Goal: Task Accomplishment & Management: Use online tool/utility

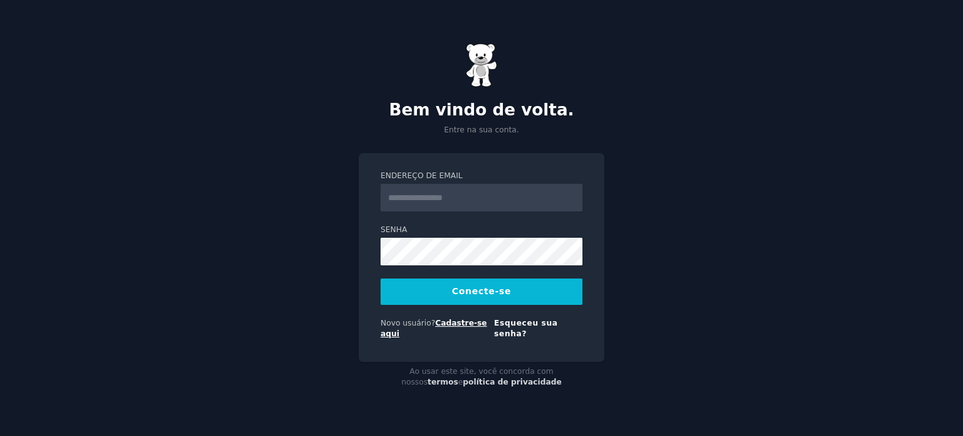
click at [460, 328] on font "Cadastre-se aqui" at bounding box center [433, 328] width 107 height 20
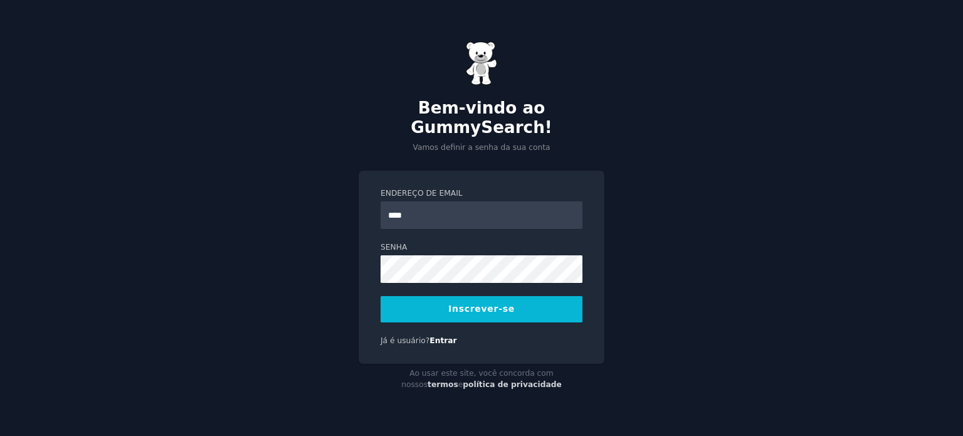
type input "**********"
click at [504, 308] on button "Inscrever-se" at bounding box center [481, 309] width 202 height 26
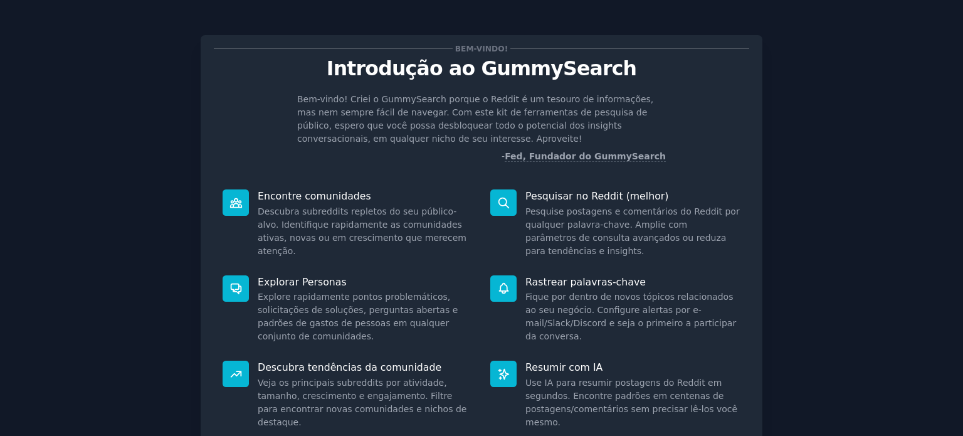
scroll to position [107, 0]
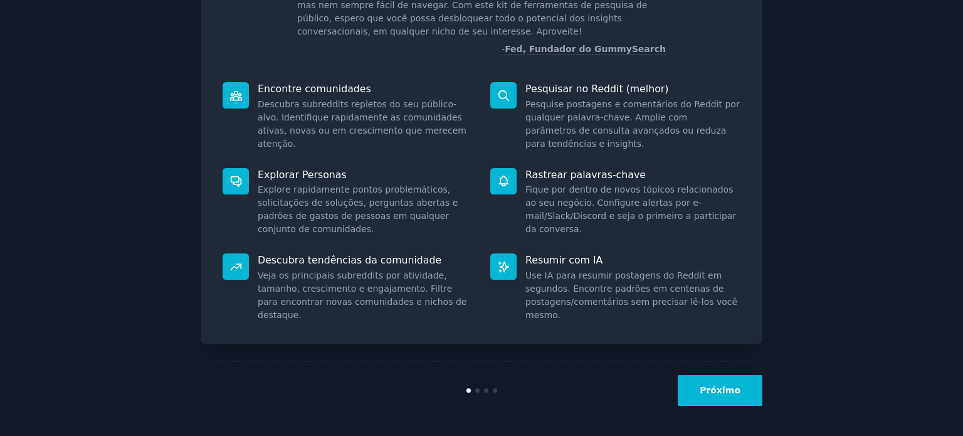
click at [725, 392] on font "Próximo" at bounding box center [719, 390] width 41 height 10
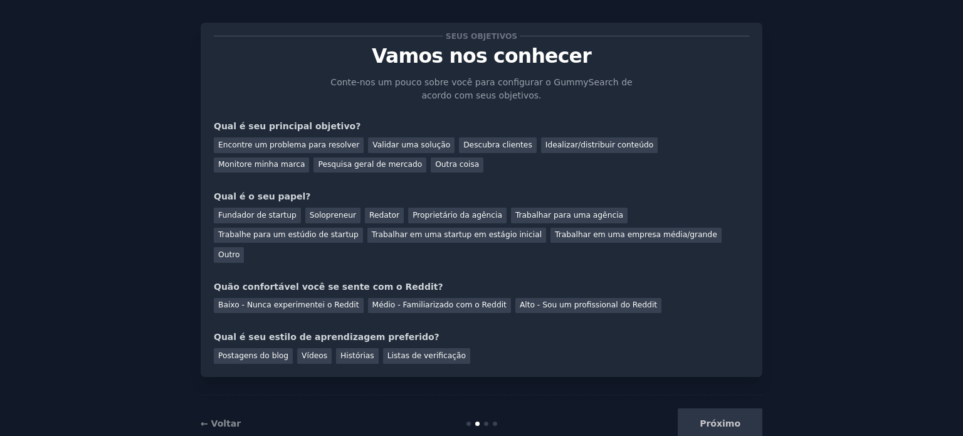
scroll to position [26, 0]
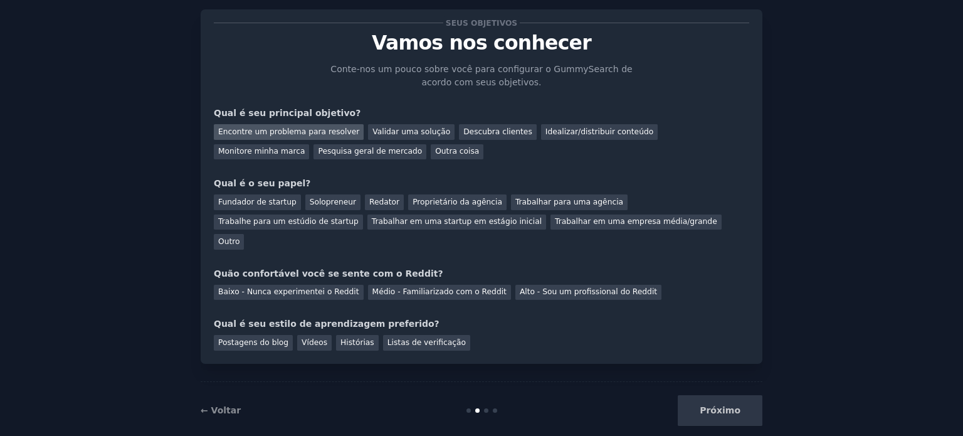
click at [328, 132] on font "Encontre um problema para resolver" at bounding box center [288, 131] width 141 height 9
click at [271, 205] on font "Fundador de startup" at bounding box center [257, 201] width 78 height 9
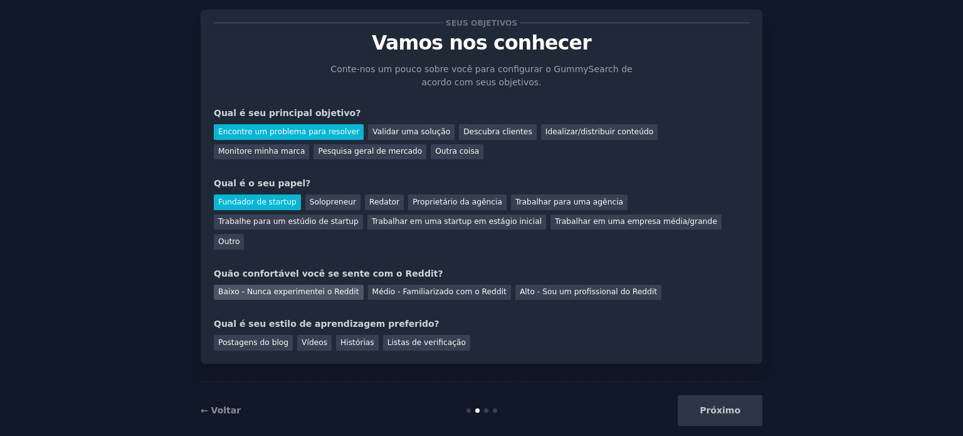
click at [314, 287] on font "Baixo - Nunca experimentei o Reddit" at bounding box center [288, 291] width 141 height 9
click at [345, 338] on font "Histórias" at bounding box center [357, 342] width 34 height 9
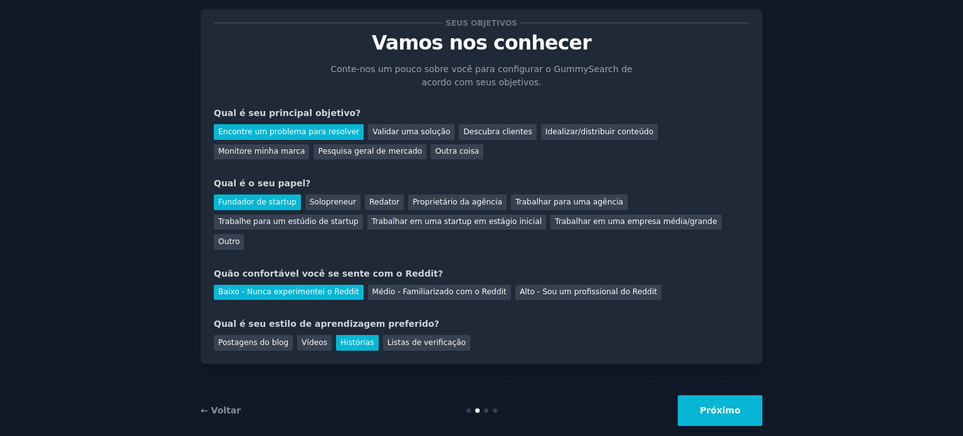
click at [728, 405] on font "Próximo" at bounding box center [719, 410] width 41 height 10
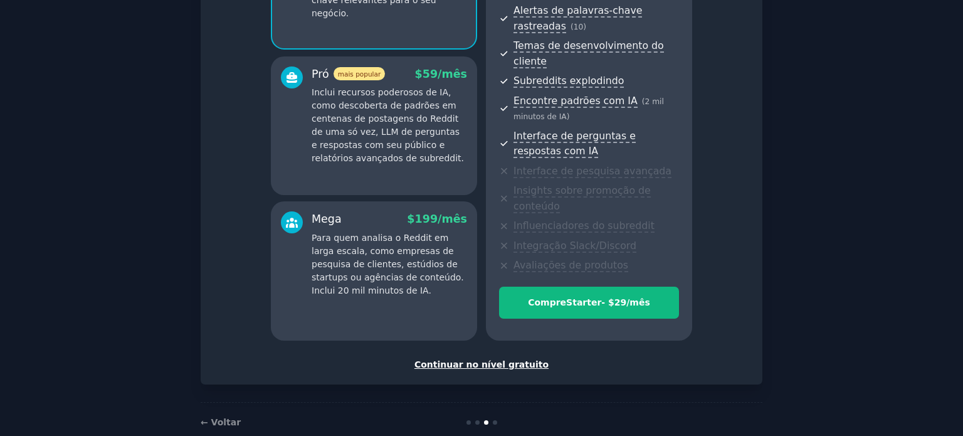
scroll to position [208, 0]
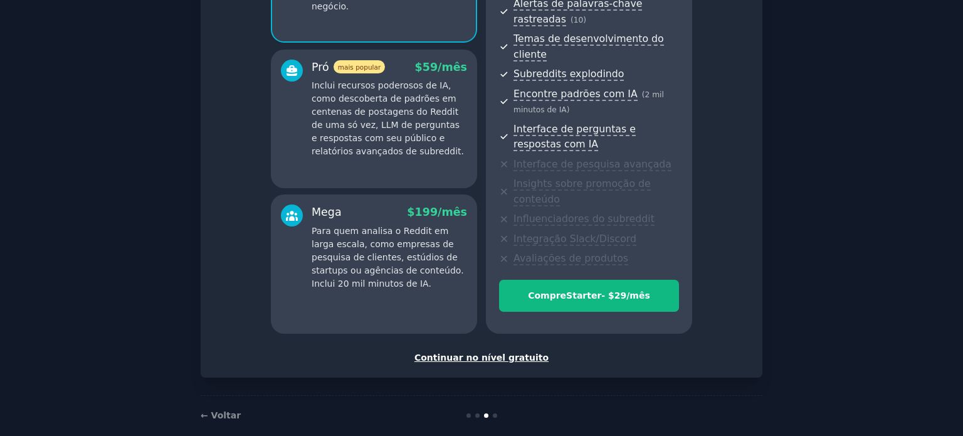
click at [522, 352] on font "Continuar no nível gratuito" at bounding box center [481, 357] width 134 height 10
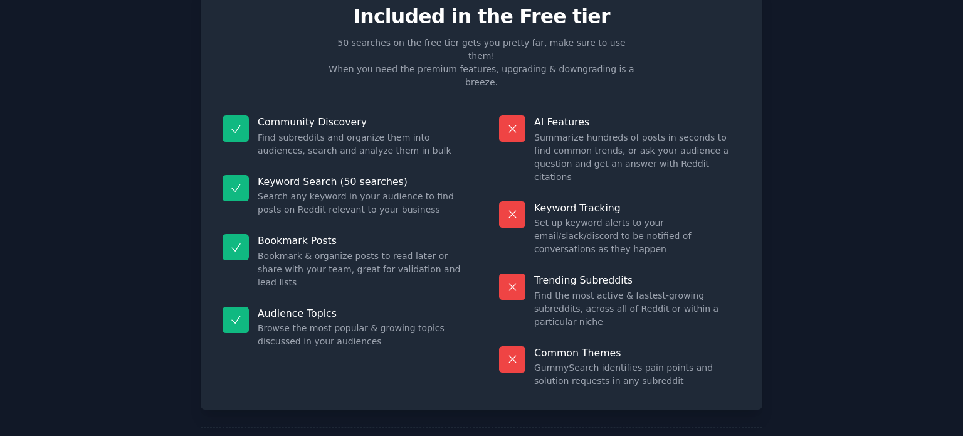
scroll to position [105, 0]
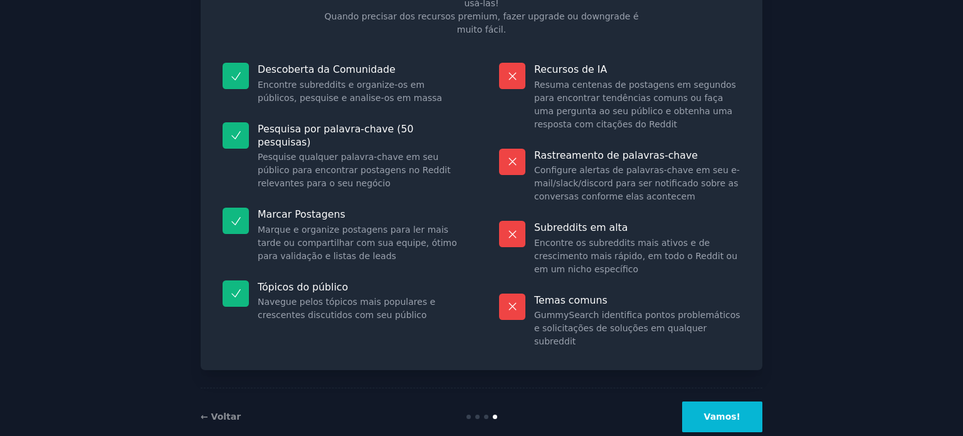
click at [728, 401] on button "Vamos!" at bounding box center [722, 416] width 80 height 31
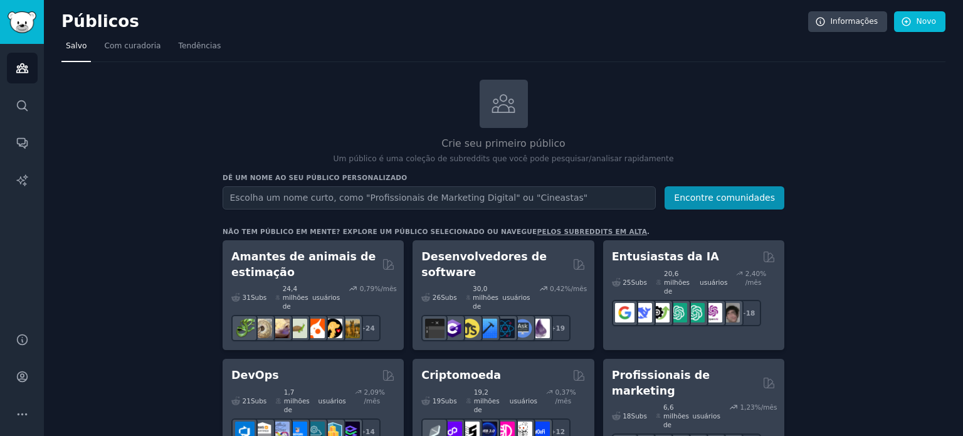
click at [514, 142] on font "Crie seu primeiro público" at bounding box center [502, 143] width 123 height 12
click at [509, 107] on icon at bounding box center [503, 103] width 26 height 26
click at [730, 131] on div "Crie seu primeiro público Um público é uma coleção de subreddits que você pode …" at bounding box center [504, 122] width 562 height 85
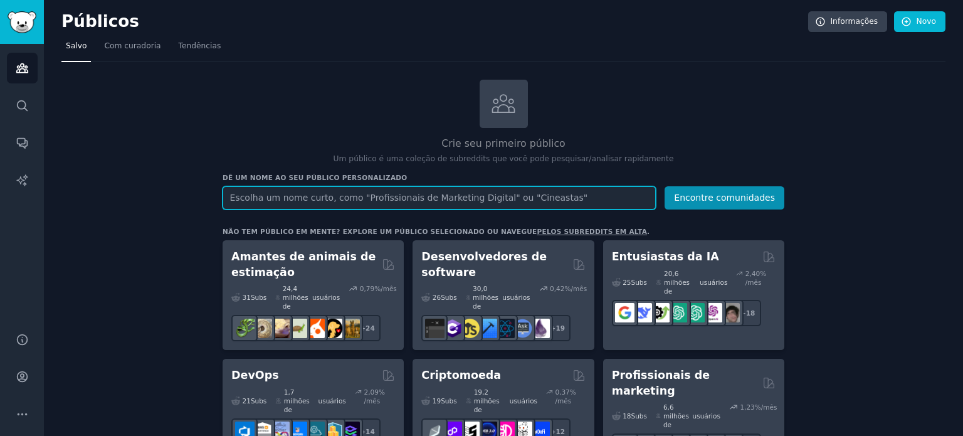
click at [459, 191] on input "text" at bounding box center [439, 197] width 433 height 23
type input "m"
click at [495, 192] on input "text" at bounding box center [439, 197] width 433 height 23
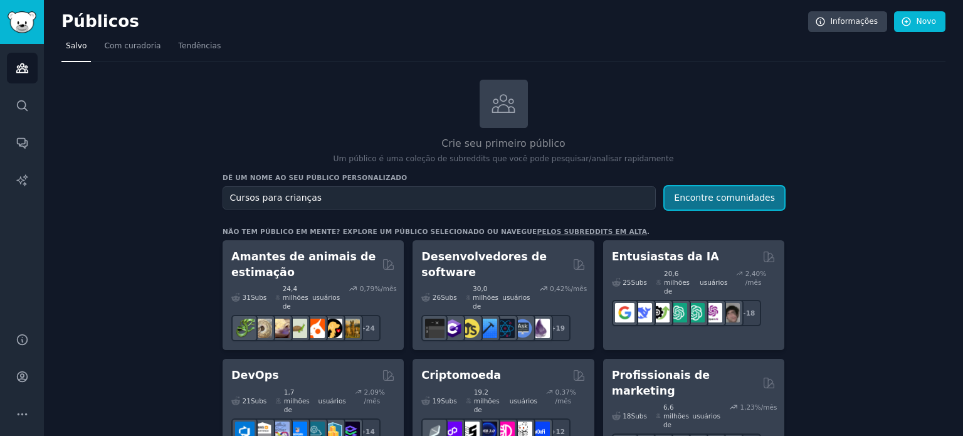
click at [726, 192] on font "Encontre comunidades" at bounding box center [724, 197] width 101 height 10
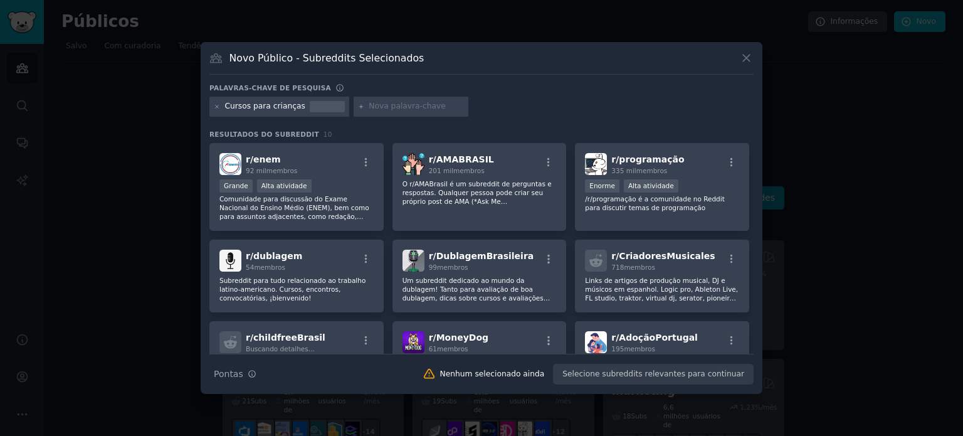
click at [745, 56] on icon at bounding box center [746, 57] width 13 height 13
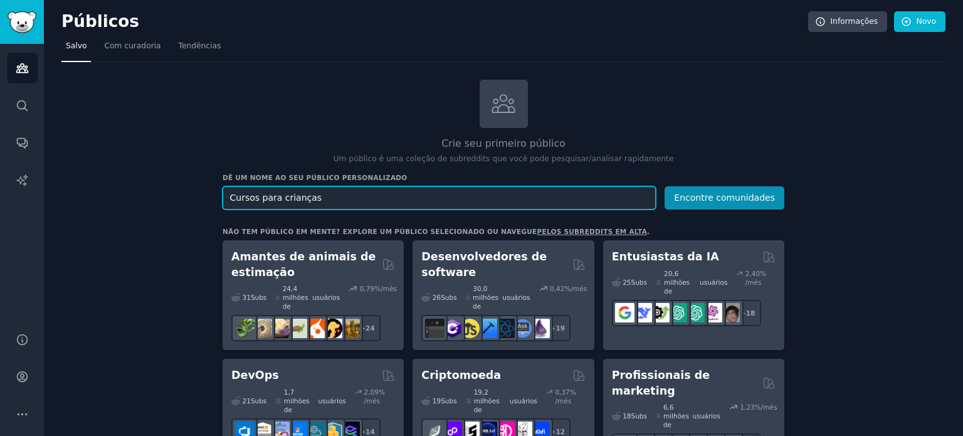
drag, startPoint x: 376, startPoint y: 200, endPoint x: 120, endPoint y: 177, distance: 257.4
click at [664, 186] on button "Encontre comunidades" at bounding box center [724, 197] width 120 height 23
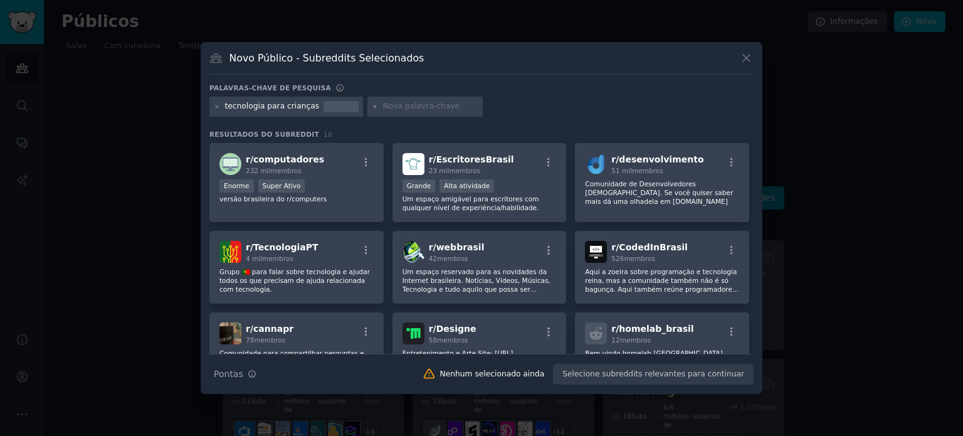
click at [753, 58] on div "Novo Público - Subreddits Selecionados Palavras-chave de pesquisa tecnologia pa…" at bounding box center [482, 218] width 562 height 352
click at [745, 58] on icon at bounding box center [746, 58] width 7 height 7
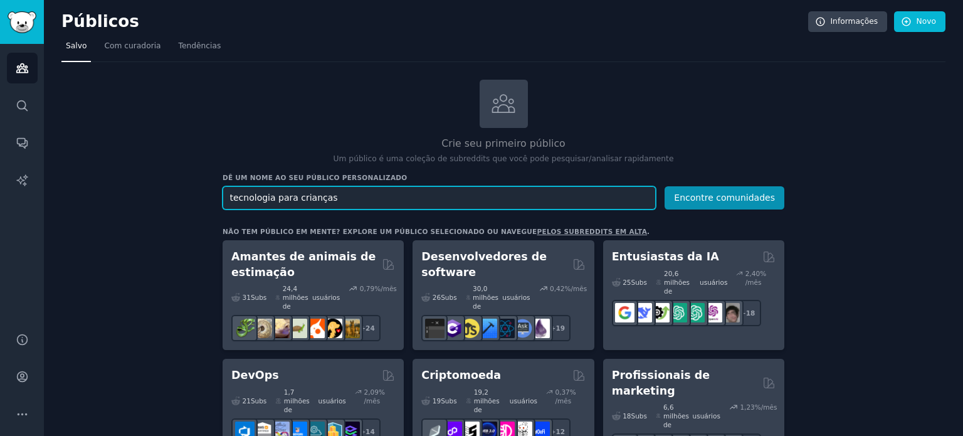
drag, startPoint x: 340, startPoint y: 200, endPoint x: 140, endPoint y: 216, distance: 200.6
type input "crianças"
click at [664, 186] on button "Encontre comunidades" at bounding box center [724, 197] width 120 height 23
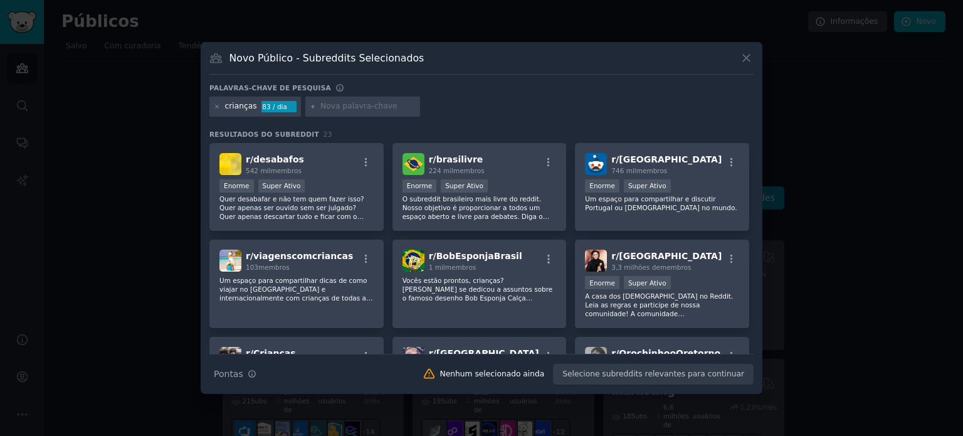
click at [746, 65] on div "Novo Público - Subreddits Selecionados" at bounding box center [481, 63] width 544 height 24
click at [750, 56] on icon at bounding box center [746, 57] width 13 height 13
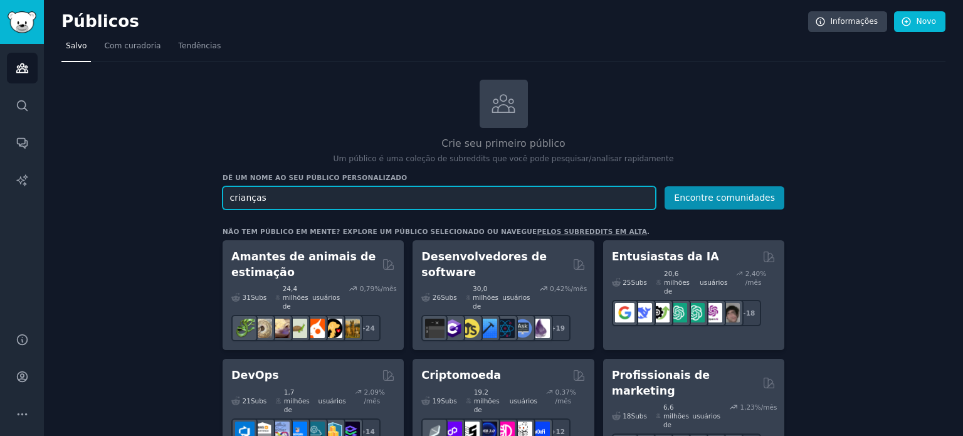
drag, startPoint x: 313, startPoint y: 197, endPoint x: 196, endPoint y: 197, distance: 117.2
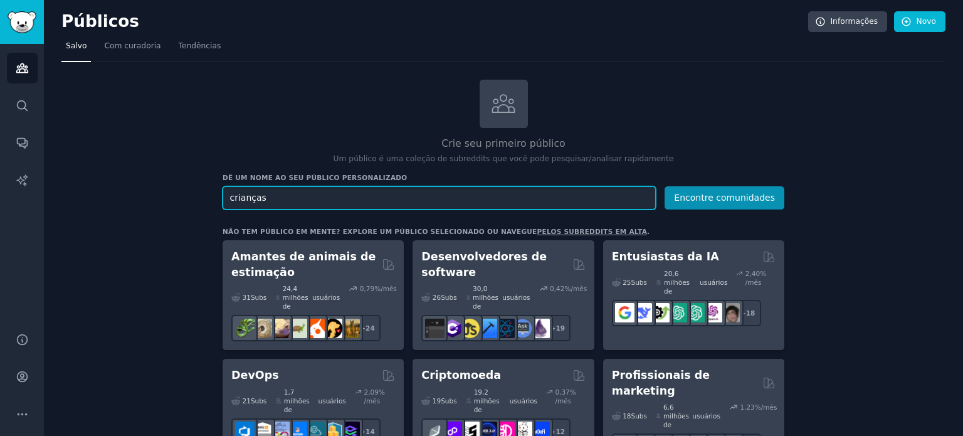
click at [312, 199] on input "crianças" at bounding box center [439, 197] width 433 height 23
type input "c"
type input "games"
click at [664, 186] on button "Encontre comunidades" at bounding box center [724, 197] width 120 height 23
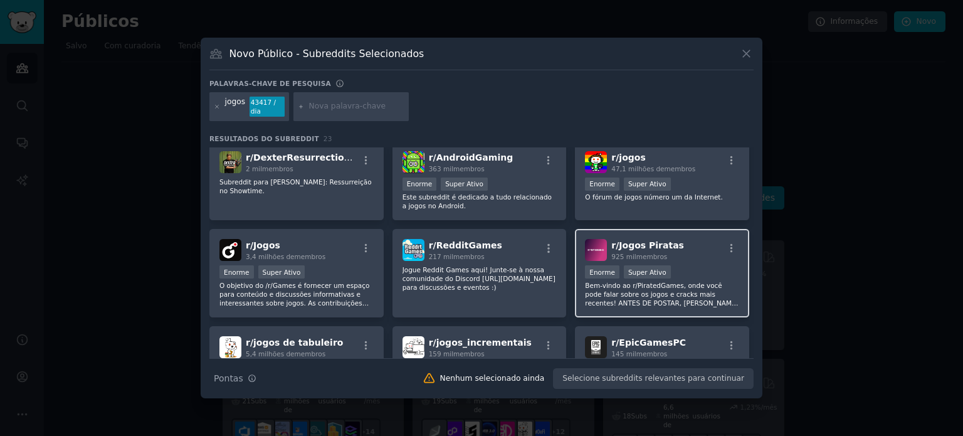
scroll to position [7, 0]
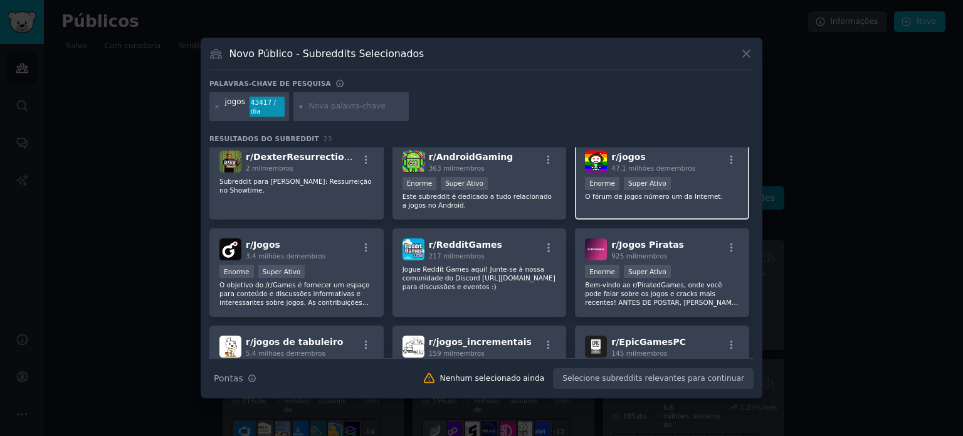
click at [674, 177] on div ">= 95º percentil para envios / dia Enorme Super Ativo" at bounding box center [662, 185] width 154 height 16
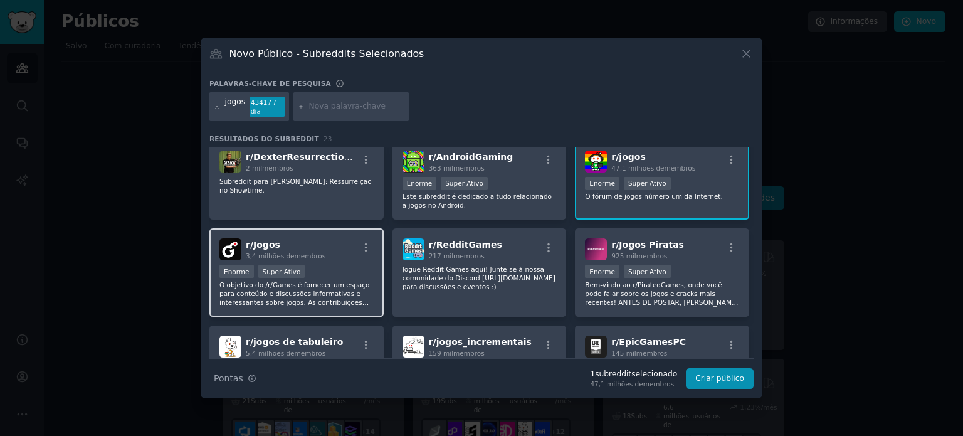
click at [328, 256] on div "r/ Jogos 3,4 milhões de membros Enorme Super Ativo O objetivo do /r/Games é for…" at bounding box center [296, 272] width 174 height 88
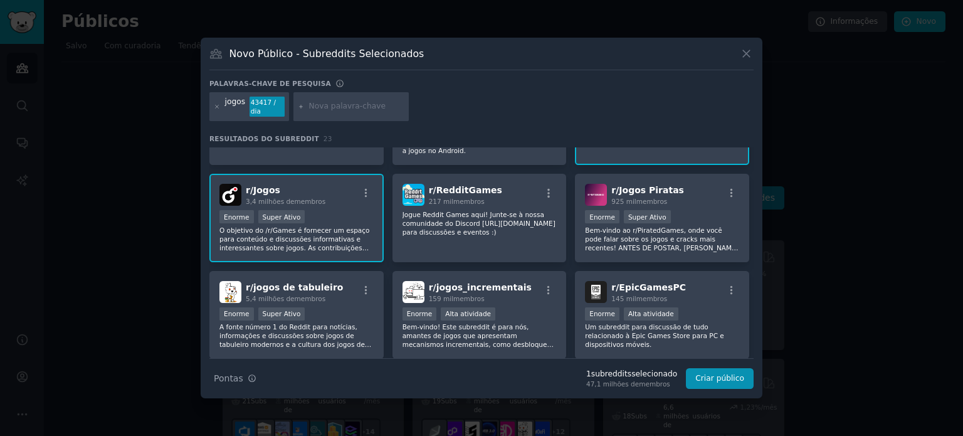
scroll to position [62, 0]
click at [492, 238] on div "r/ RedditGames 217 mil membros Jogue Reddit Games aqui! Junte-se à nossa comuni…" at bounding box center [479, 217] width 174 height 88
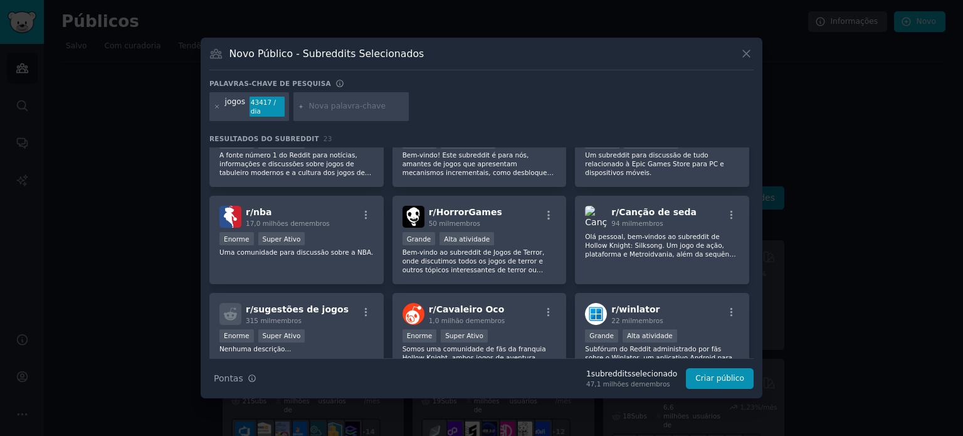
scroll to position [238, 0]
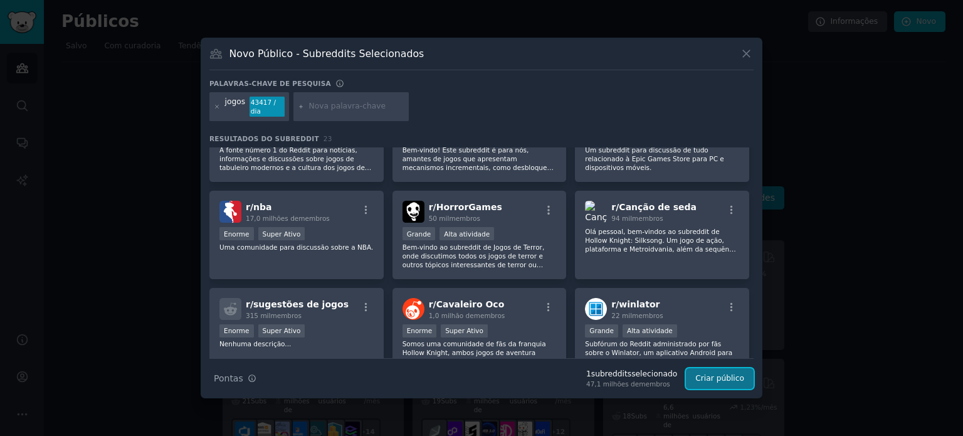
click at [734, 374] on font "Criar público" at bounding box center [719, 378] width 49 height 9
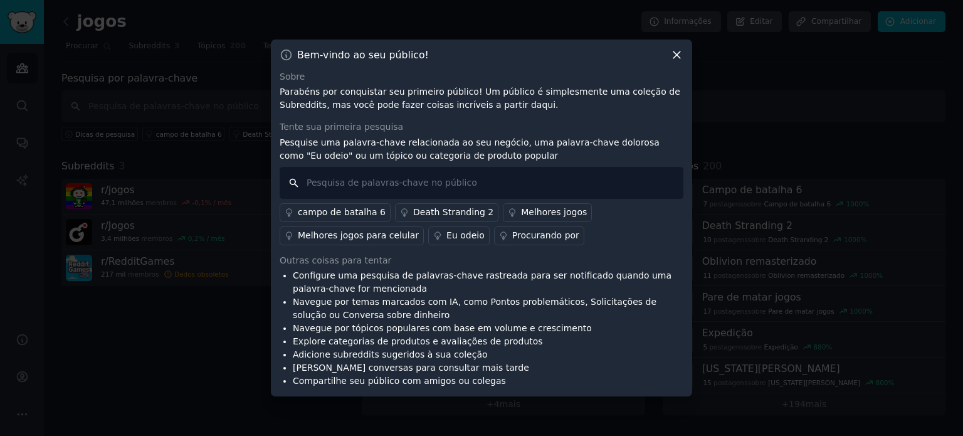
click at [426, 187] on input "text" at bounding box center [482, 183] width 404 height 32
type input "desenvolvimento"
